Goal: Check status

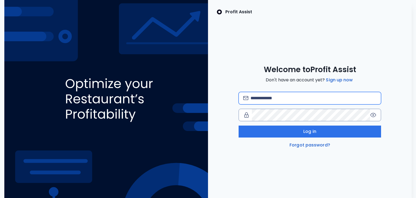
click at [285, 101] on input "email" at bounding box center [314, 98] width 126 height 12
type input "**********"
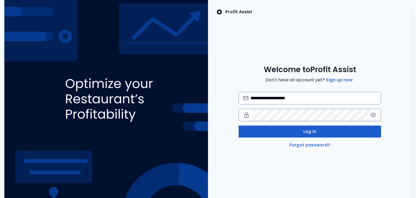
click at [303, 135] on button "Log in" at bounding box center [310, 132] width 143 height 12
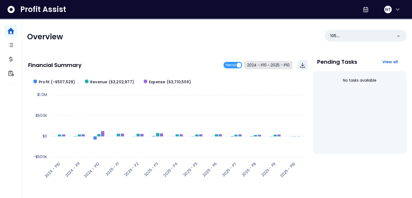
click at [261, 68] on button "2024 - P10 ~ 2025 - P10" at bounding box center [269, 65] width 48 height 8
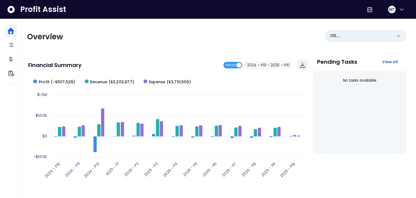
drag, startPoint x: 167, startPoint y: 40, endPoint x: 166, endPoint y: 44, distance: 4.9
click at [166, 41] on span "2024 - P10" at bounding box center [165, 44] width 49 height 12
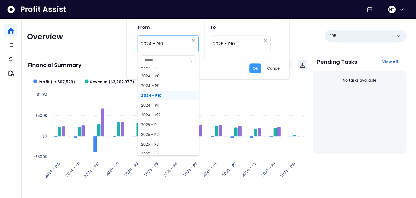
scroll to position [352, 0]
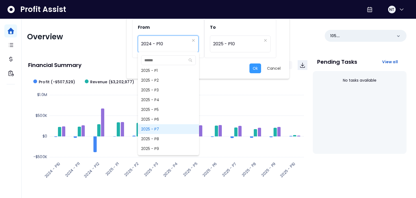
click at [167, 130] on span "2025 - P7" at bounding box center [168, 129] width 61 height 10
type input "*********"
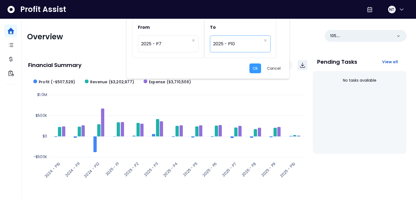
click at [239, 47] on span "2025 - P10" at bounding box center [237, 44] width 49 height 12
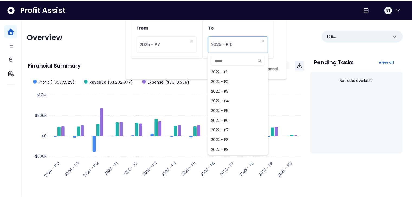
scroll to position [361, 0]
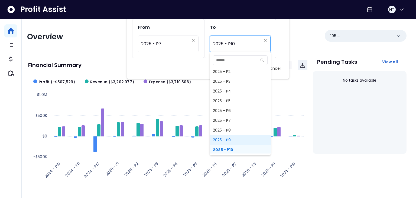
click at [229, 140] on span "2025 - P9" at bounding box center [240, 140] width 61 height 10
type input "*********"
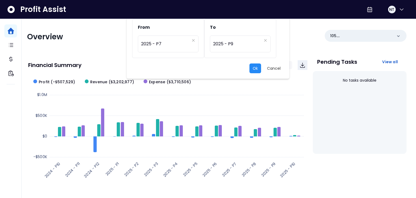
click at [258, 66] on button "Ok" at bounding box center [256, 68] width 12 height 10
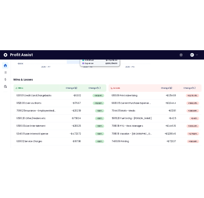
scroll to position [34, 0]
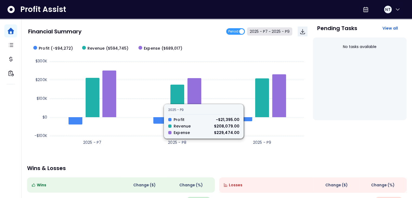
click at [267, 30] on button "2025 - P7 ~ 2025 - P9" at bounding box center [269, 31] width 45 height 8
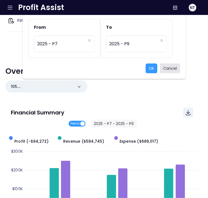
click at [174, 66] on button "Cancel" at bounding box center [170, 68] width 20 height 10
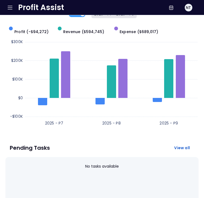
scroll to position [151, 0]
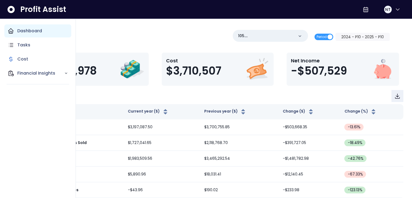
click at [15, 33] on div "Dashboard" at bounding box center [37, 30] width 67 height 13
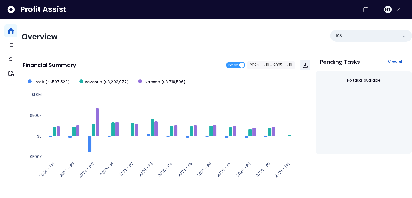
click at [274, 70] on div "Period 2024 - P10 ~ 2025 - P10" at bounding box center [268, 65] width 84 height 10
click at [273, 65] on button "2024 - P10 ~ 2025 - P10" at bounding box center [271, 65] width 48 height 8
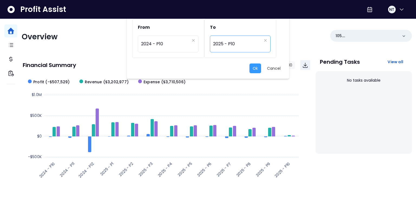
click at [240, 48] on span "2025 - P10" at bounding box center [237, 44] width 49 height 12
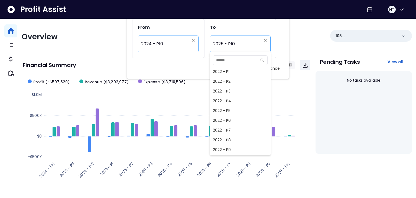
scroll to position [361, 0]
click at [159, 47] on span "2024 - P10" at bounding box center [165, 44] width 49 height 12
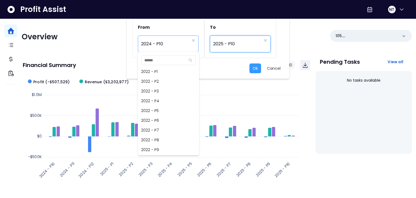
scroll to position [244, 0]
click at [160, 118] on span "2024 - P7" at bounding box center [168, 120] width 61 height 10
type input "*********"
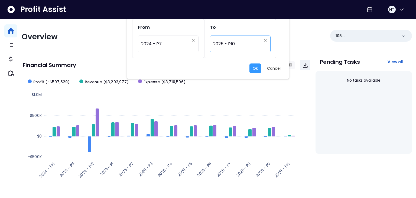
click at [240, 46] on span "2025 - P10" at bounding box center [237, 44] width 49 height 12
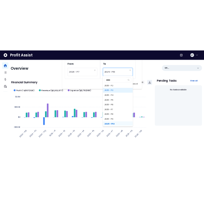
scroll to position [280, 0]
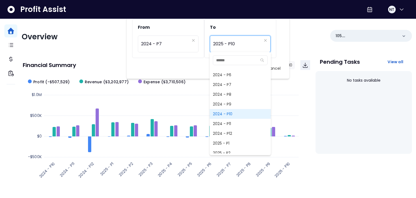
click at [236, 113] on span "2024 - P10" at bounding box center [240, 114] width 61 height 10
type input "**********"
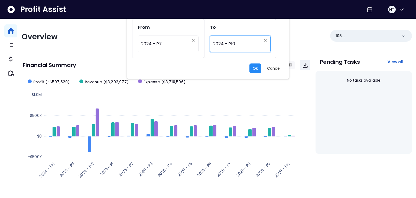
click at [257, 69] on button "Ok" at bounding box center [256, 68] width 12 height 10
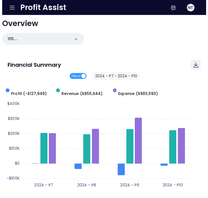
scroll to position [136, 0]
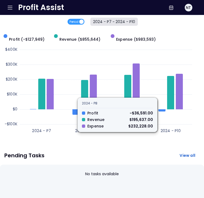
click at [111, 24] on button "2024 - P7 ~ 2024 - P10" at bounding box center [113, 22] width 47 height 8
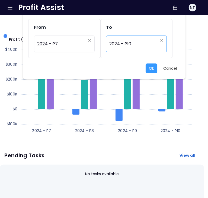
click at [130, 40] on span "2024 - P10" at bounding box center [133, 44] width 49 height 12
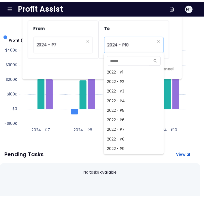
scroll to position [244, 0]
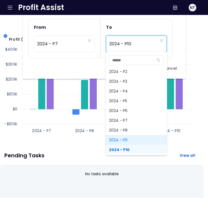
click at [121, 140] on span "2024 - P9" at bounding box center [136, 140] width 61 height 10
type input "*********"
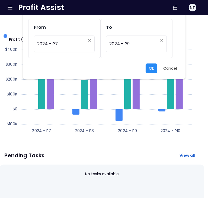
click at [152, 71] on button "Ok" at bounding box center [152, 68] width 12 height 10
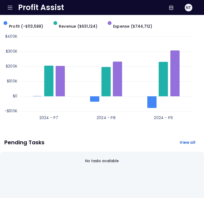
scroll to position [150, 0]
